Goal: Information Seeking & Learning: Learn about a topic

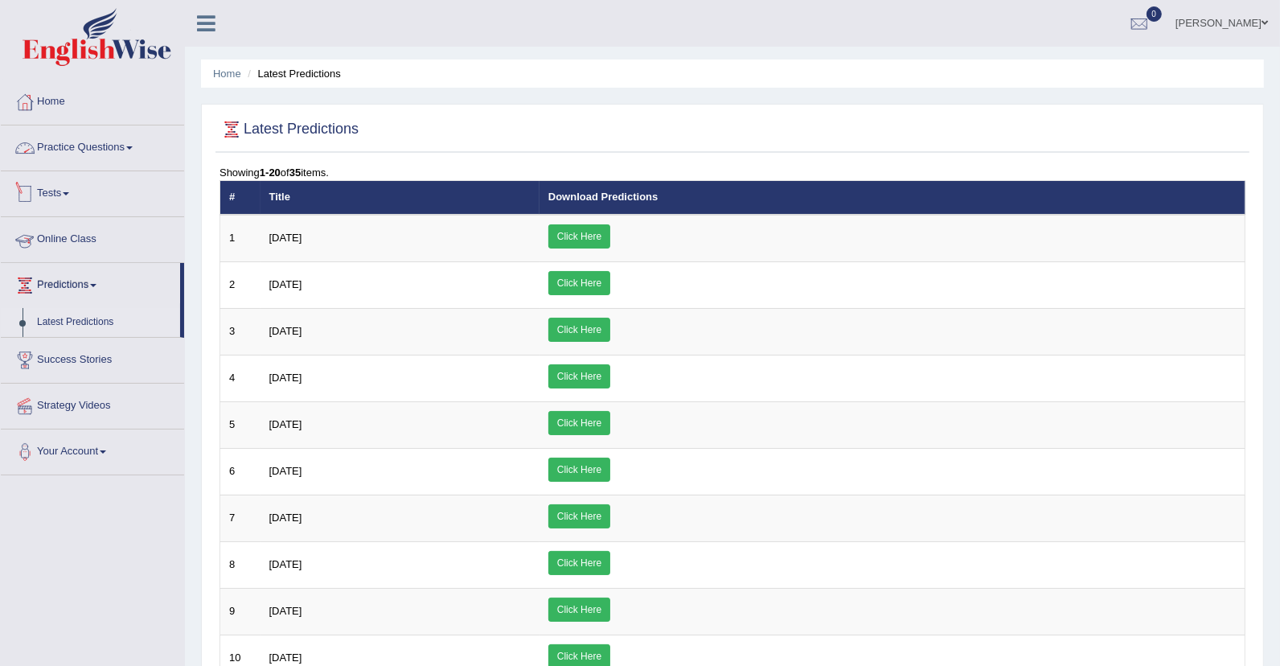
click at [93, 141] on link "Practice Questions" at bounding box center [92, 145] width 183 height 40
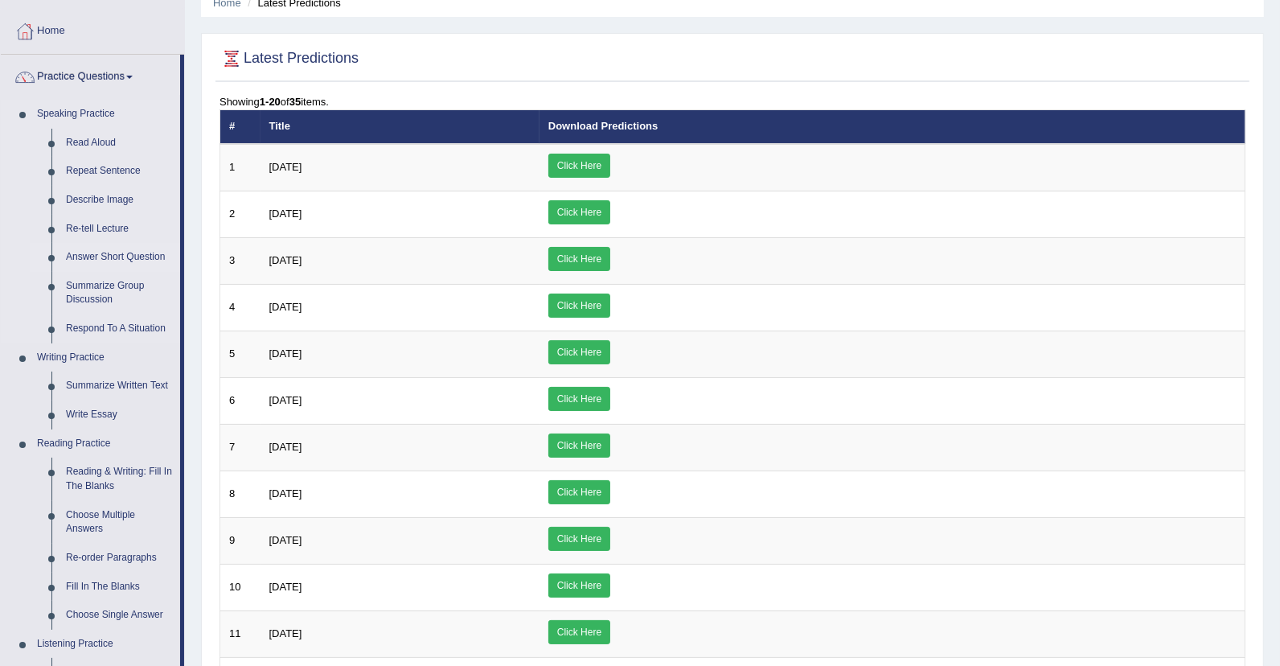
scroll to position [75, 0]
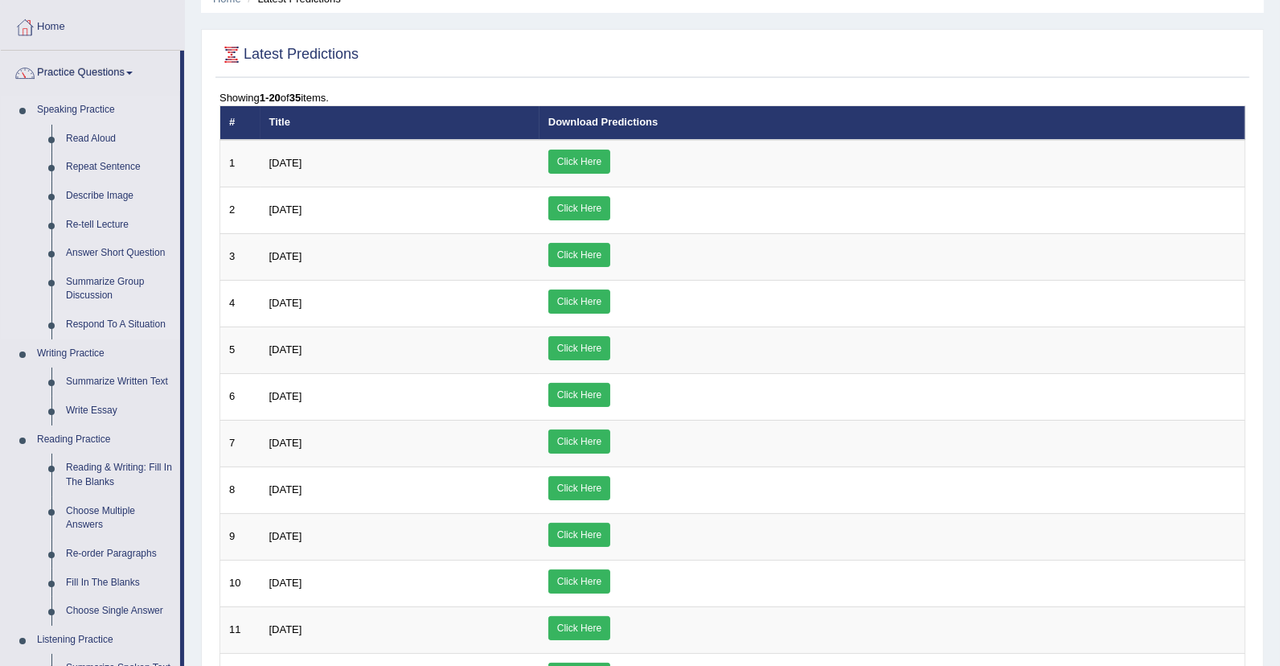
click at [109, 319] on link "Respond To A Situation" at bounding box center [119, 324] width 121 height 29
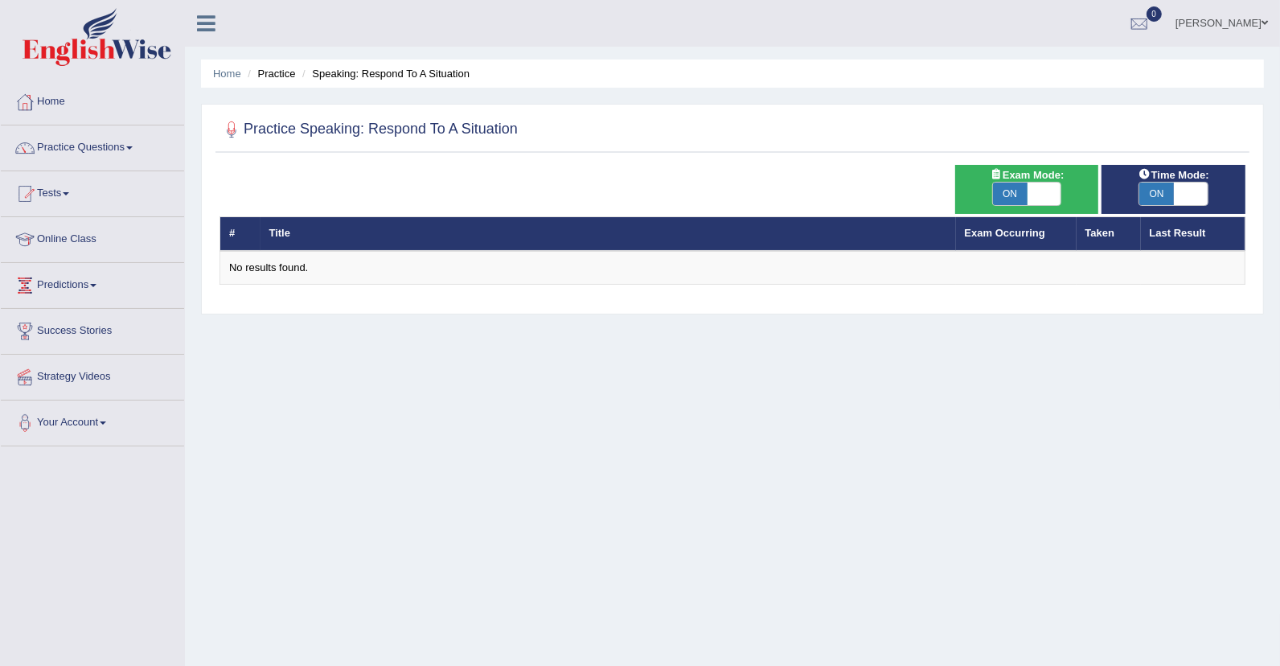
click at [1038, 186] on span at bounding box center [1044, 193] width 35 height 23
checkbox input "false"
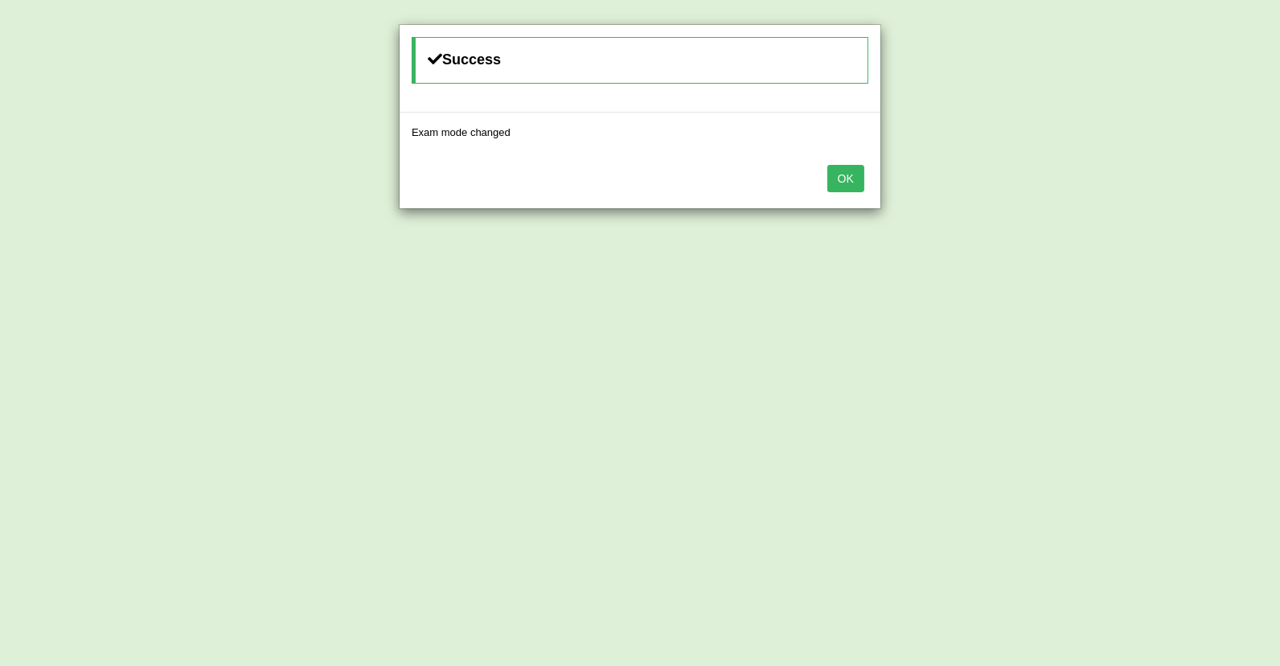
click at [846, 170] on button "OK" at bounding box center [845, 178] width 37 height 27
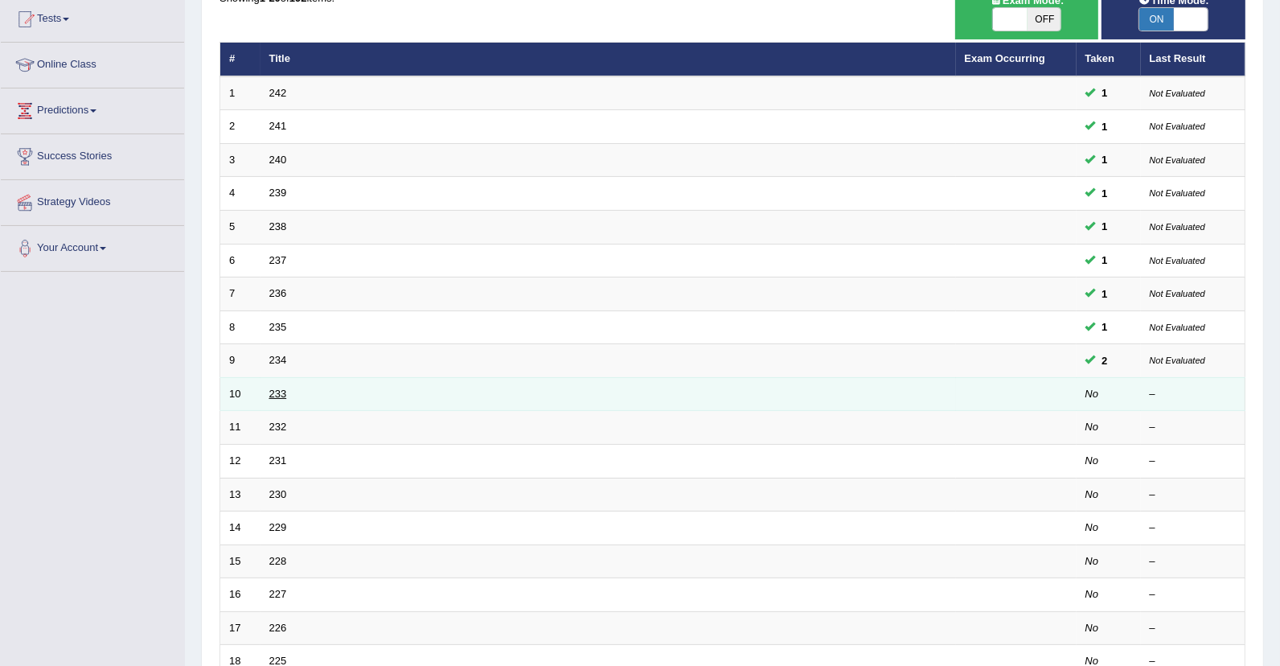
click at [276, 387] on link "233" at bounding box center [278, 393] width 18 height 12
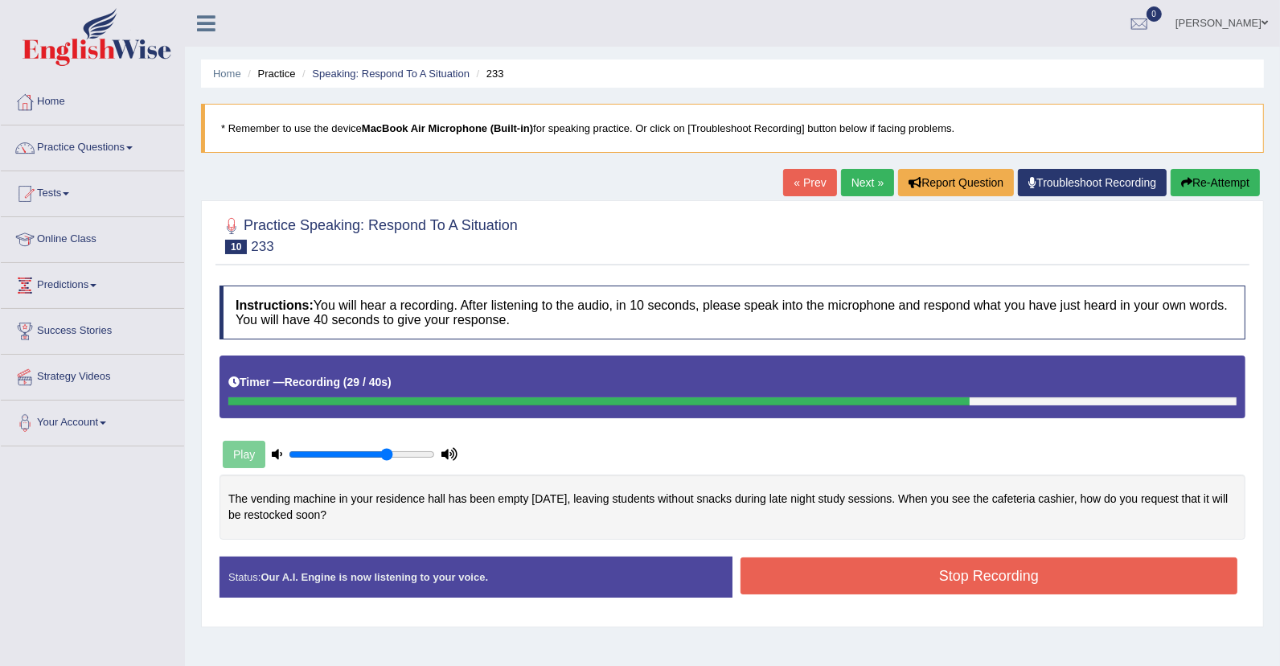
click at [960, 574] on button "Stop Recording" at bounding box center [988, 575] width 497 height 37
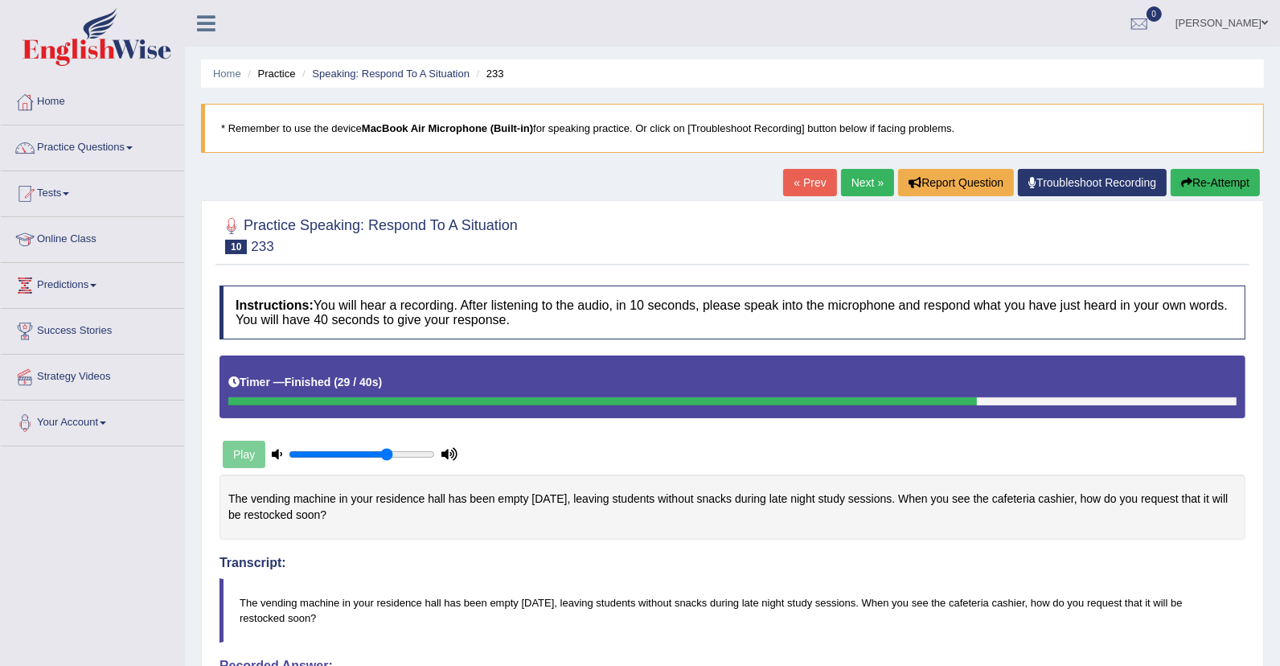
click at [855, 187] on link "Next »" at bounding box center [867, 182] width 53 height 27
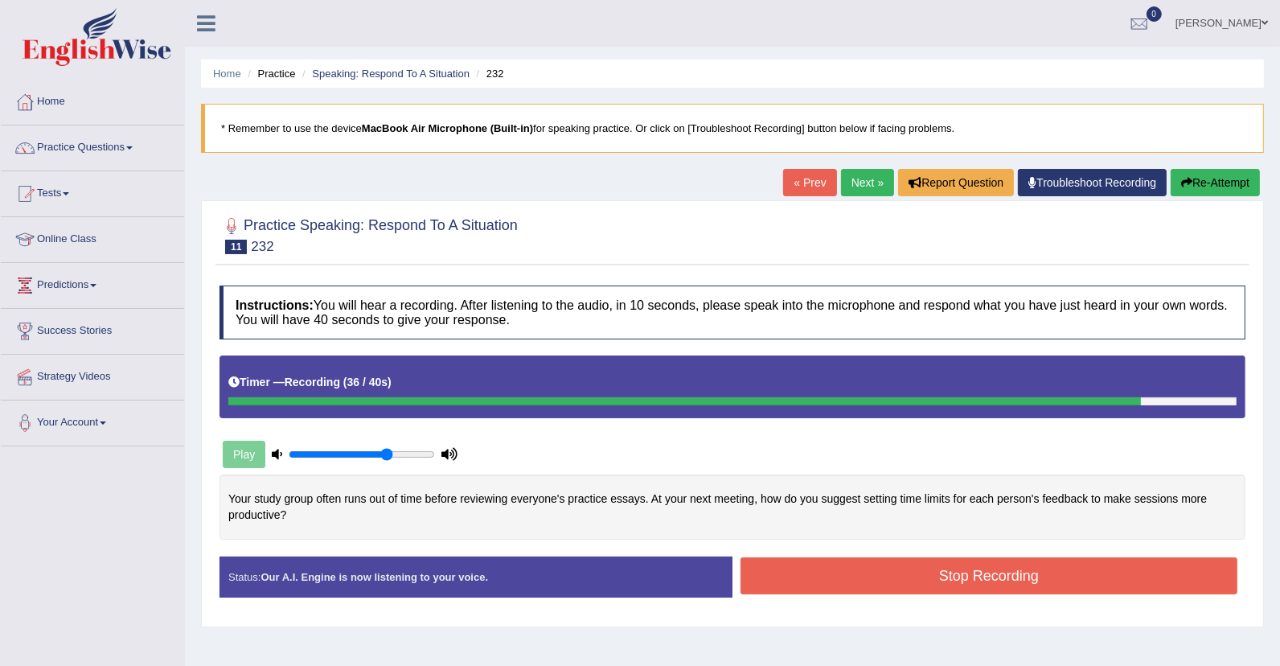
click at [967, 563] on button "Stop Recording" at bounding box center [988, 575] width 497 height 37
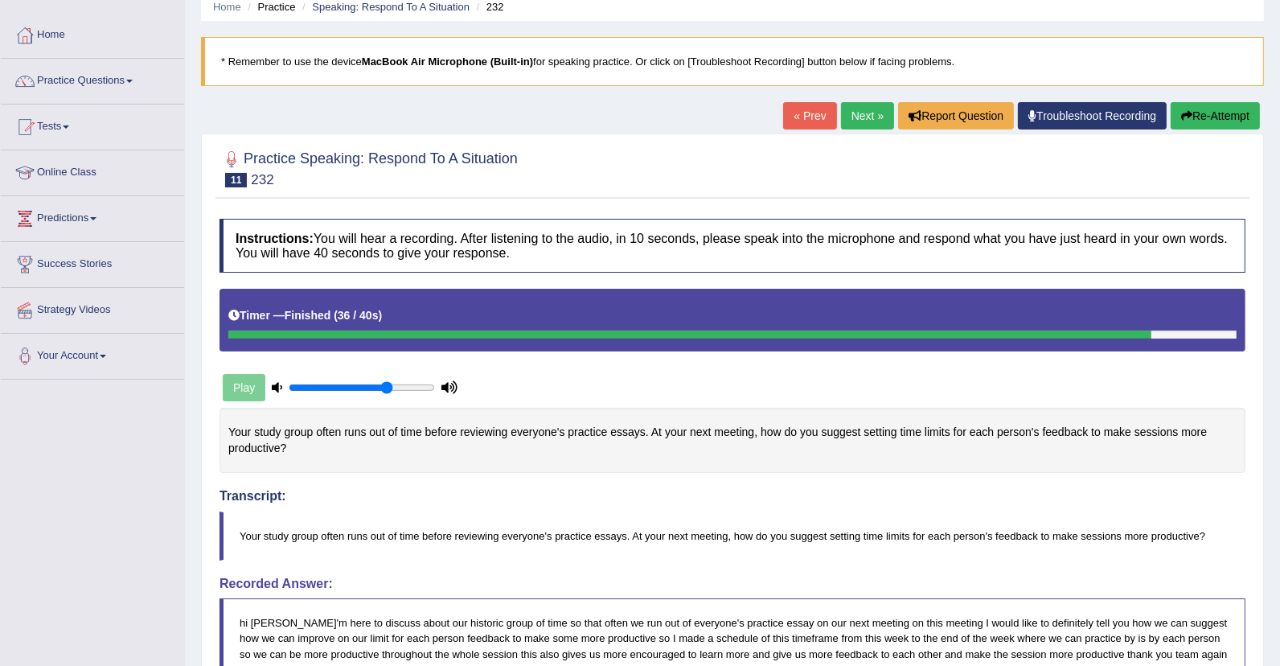
scroll to position [45, 0]
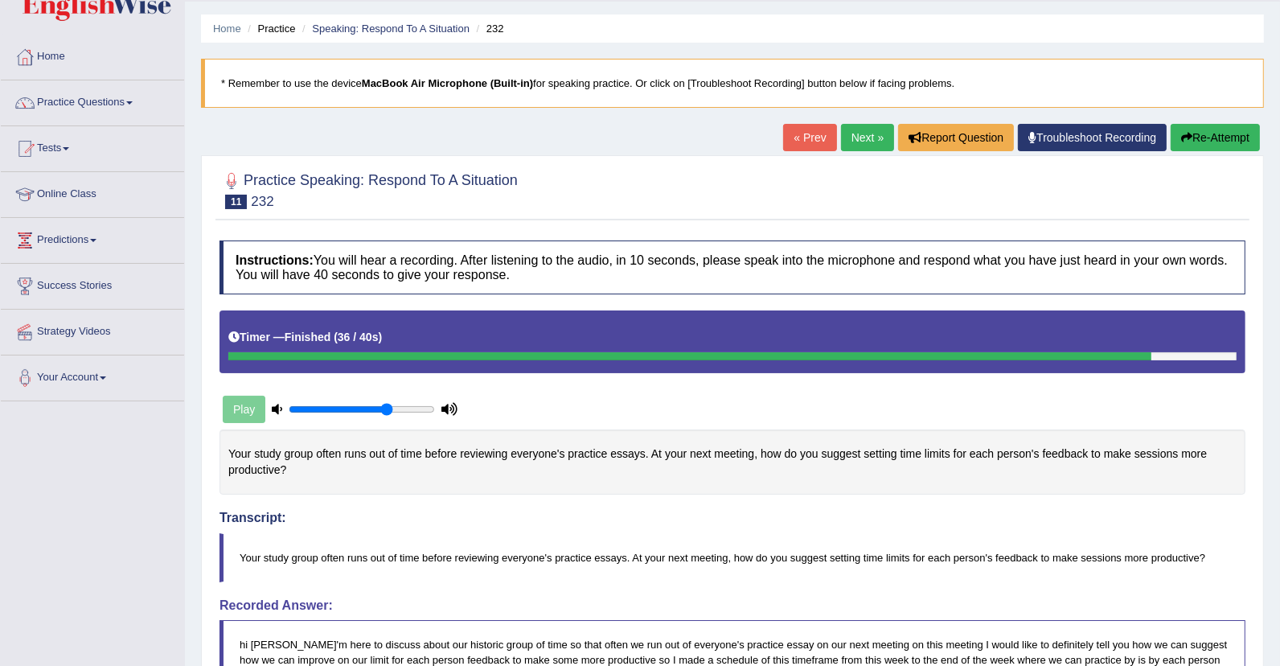
click at [858, 135] on link "Next »" at bounding box center [867, 137] width 53 height 27
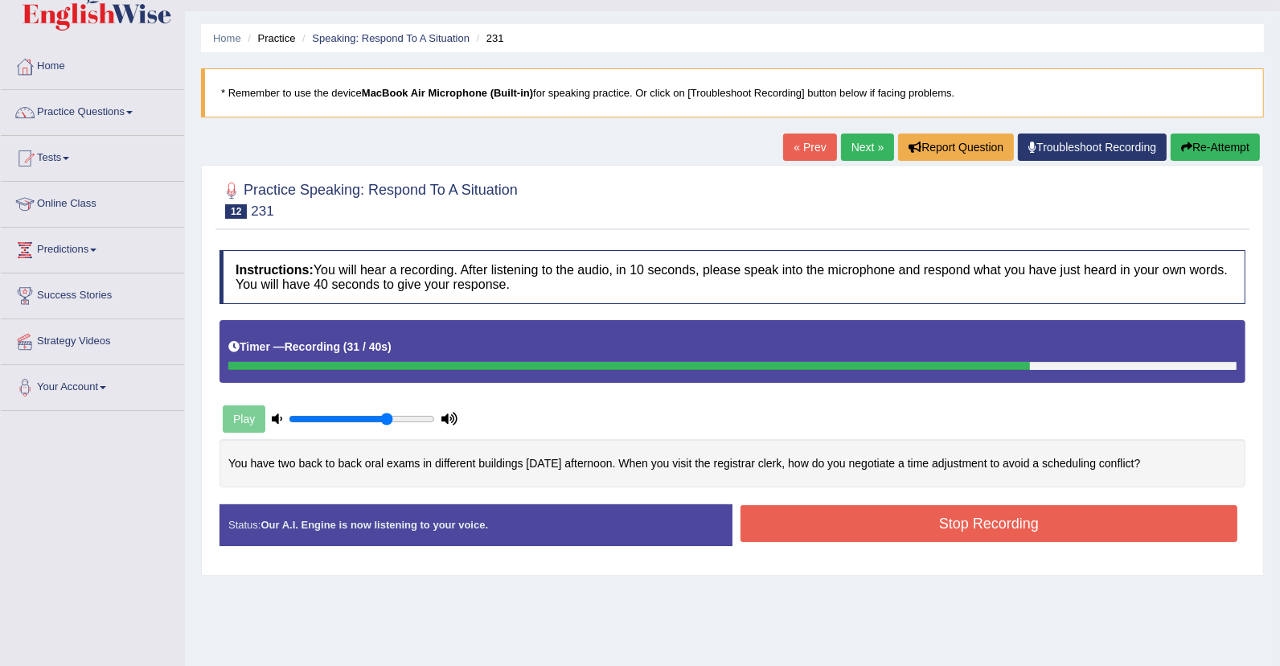
click at [950, 518] on button "Stop Recording" at bounding box center [988, 523] width 497 height 37
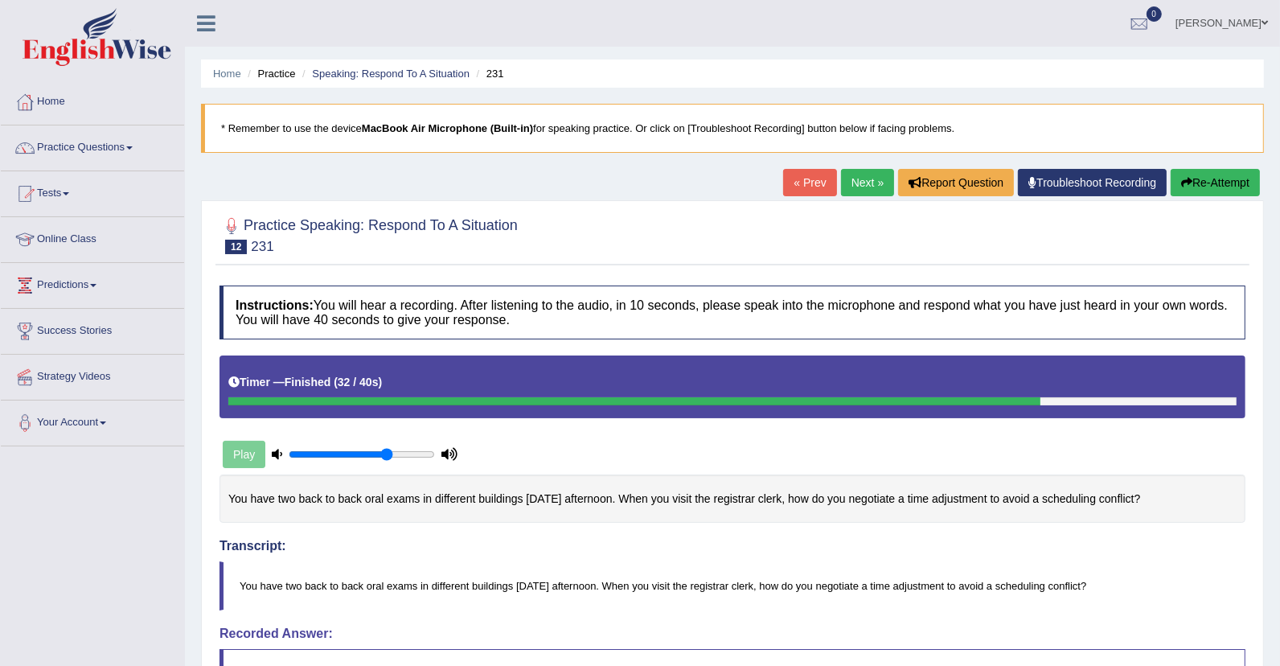
click at [848, 173] on link "Next »" at bounding box center [867, 182] width 53 height 27
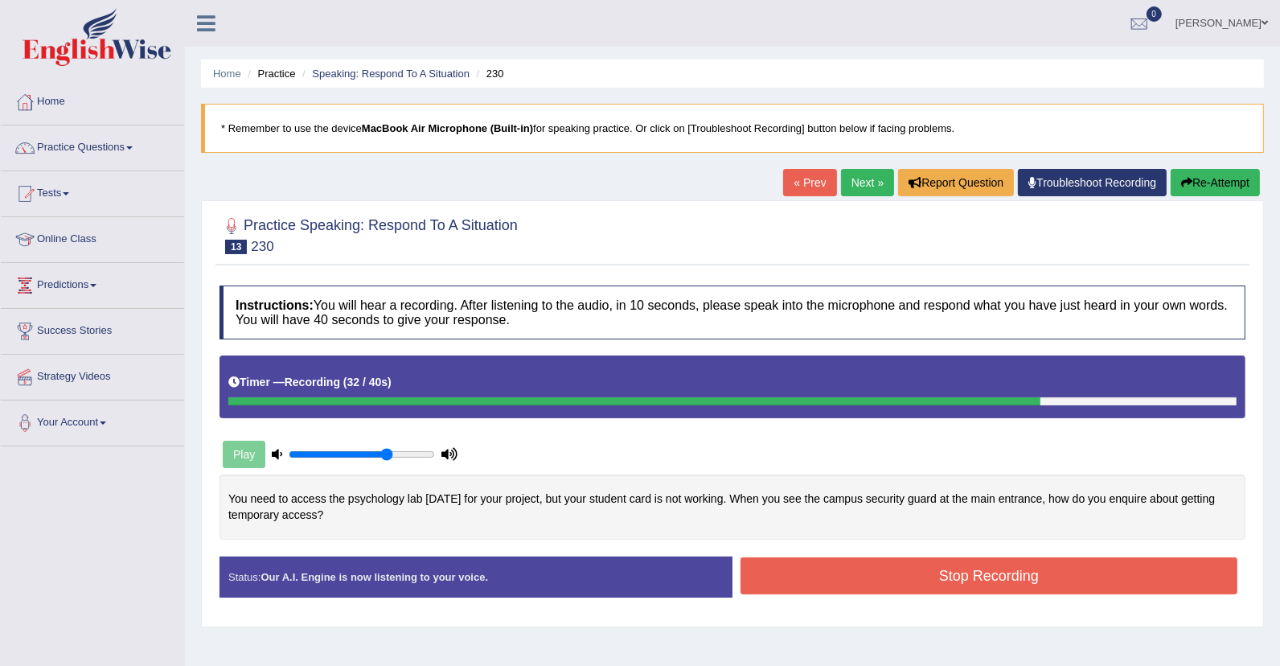
click at [906, 578] on button "Stop Recording" at bounding box center [988, 575] width 497 height 37
